Goal: Information Seeking & Learning: Check status

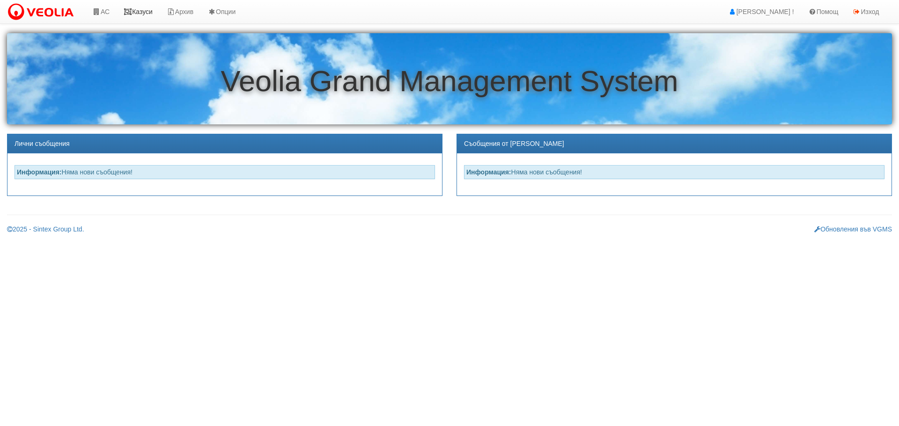
click at [146, 9] on link "Казуси" at bounding box center [138, 11] width 43 height 23
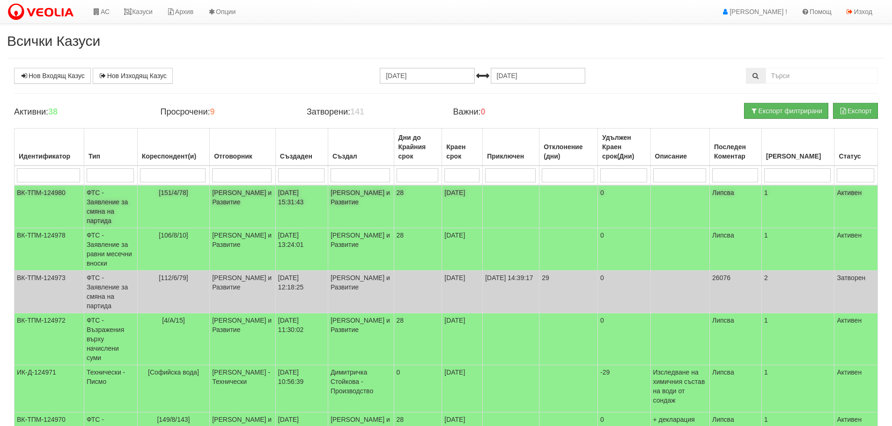
click at [103, 194] on td "ФТС - Заявление за смяна на партида" at bounding box center [110, 206] width 53 height 43
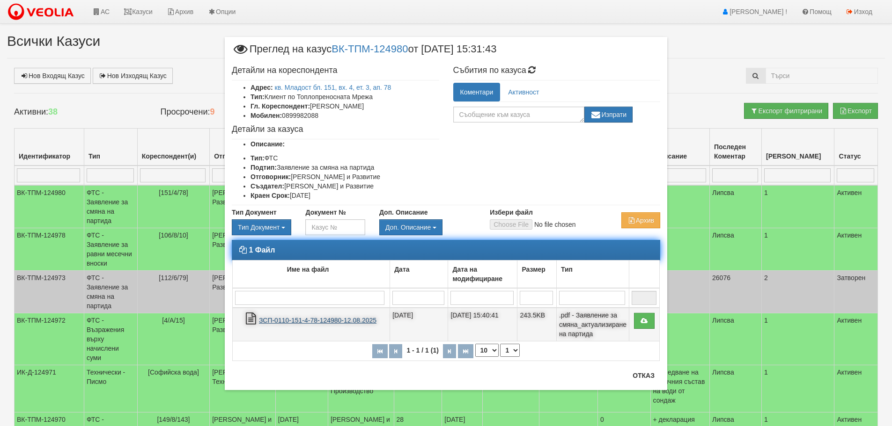
click at [298, 320] on link "ЗСП-0110-151-4-78-124980-12.08.2025" at bounding box center [317, 320] width 117 height 7
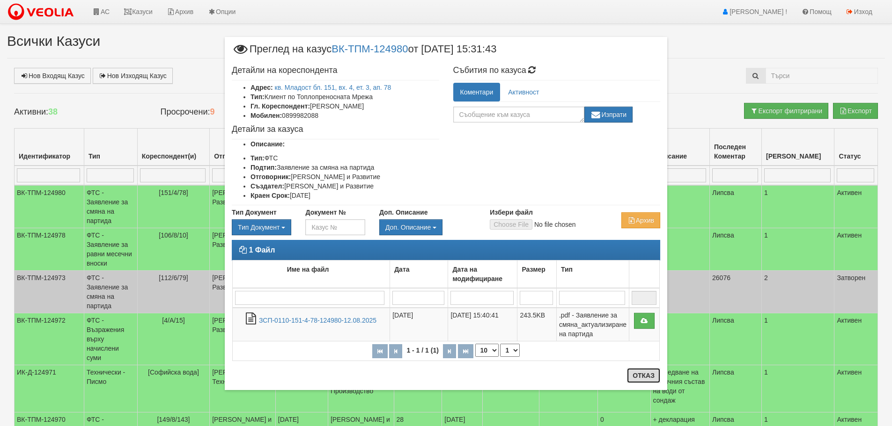
click at [639, 377] on button "Отказ" at bounding box center [643, 375] width 33 height 15
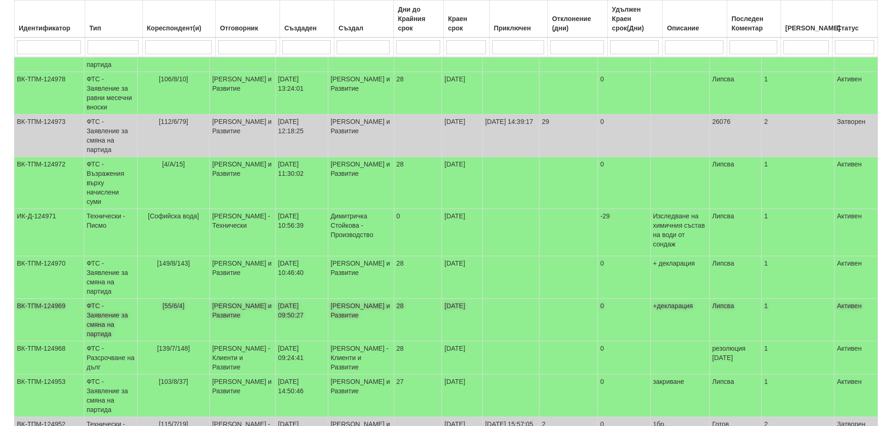
scroll to position [170, 0]
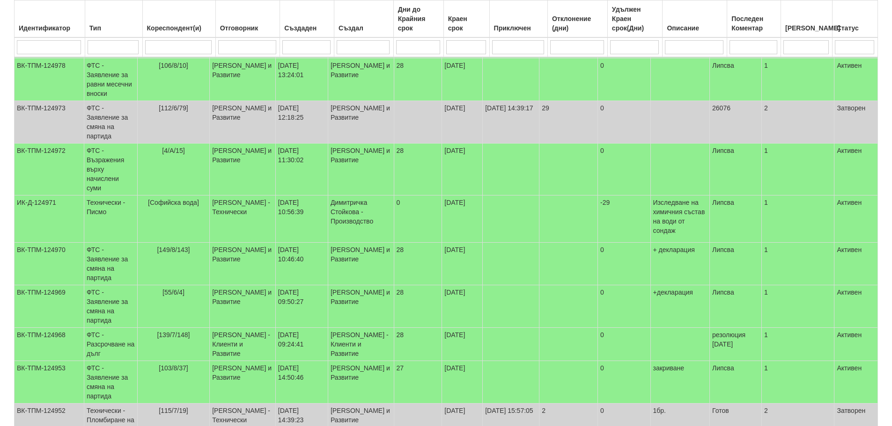
select select "2"
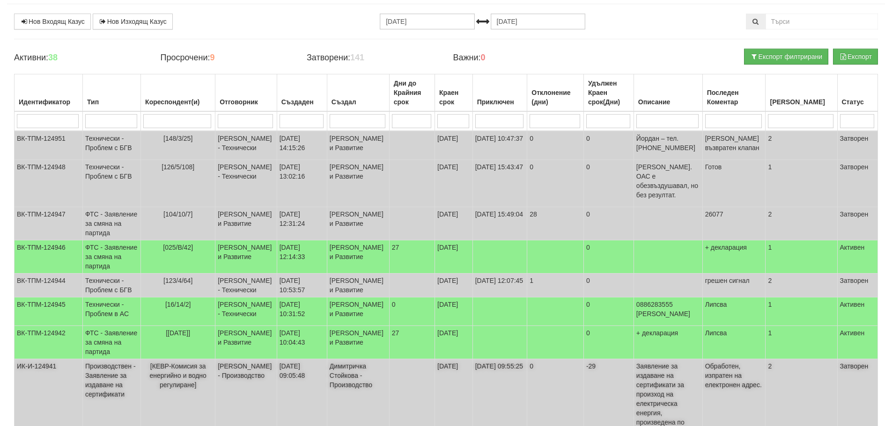
scroll to position [53, 0]
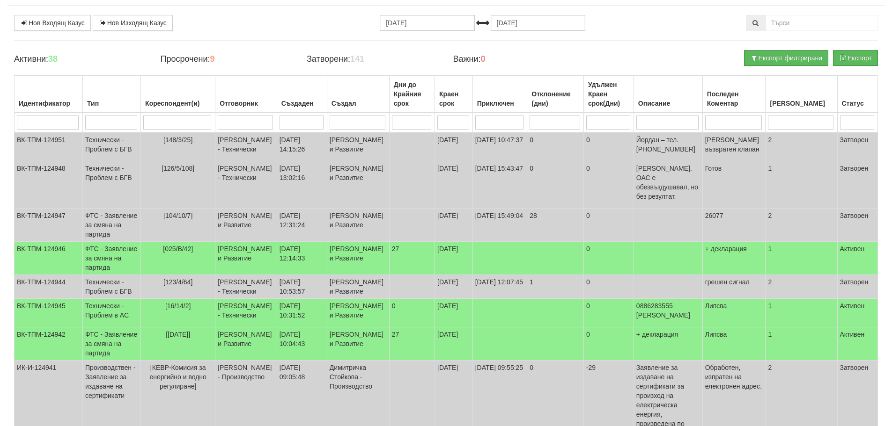
click at [188, 123] on input "search" at bounding box center [177, 123] width 68 height 14
type input "12"
select select "1"
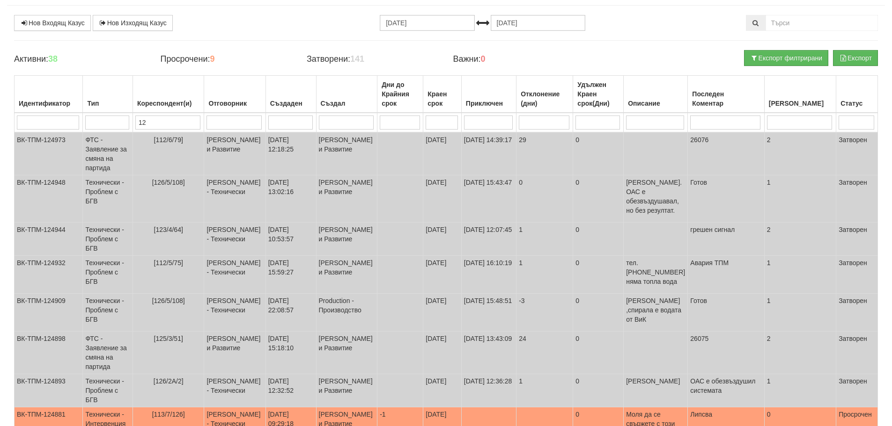
type input "120"
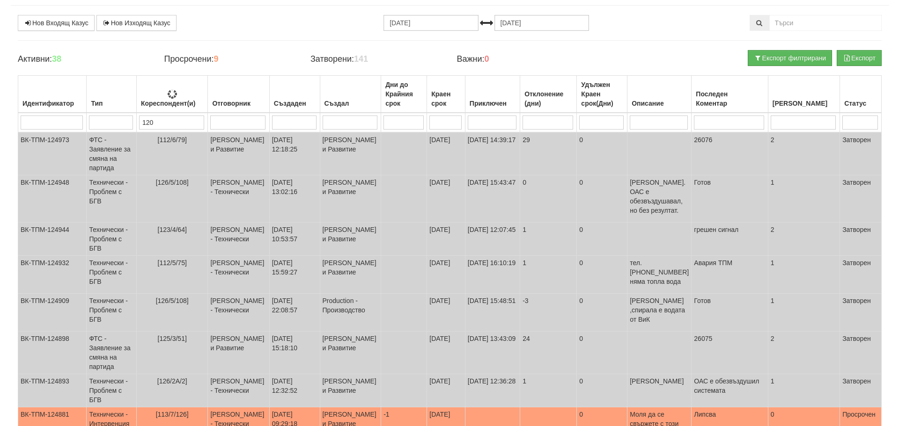
scroll to position [0, 0]
